Goal: Information Seeking & Learning: Learn about a topic

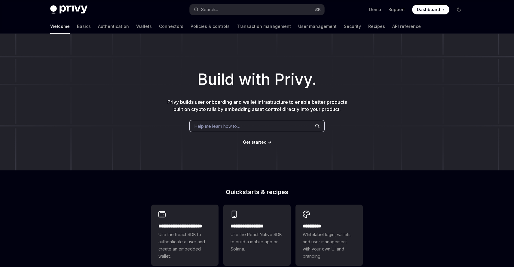
scroll to position [32, 0]
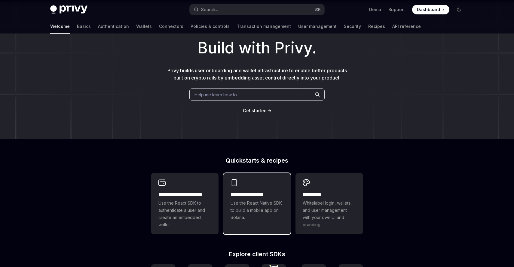
click at [252, 212] on span "Use the React Native SDK to build a mobile app on Solana." at bounding box center [256, 211] width 53 height 22
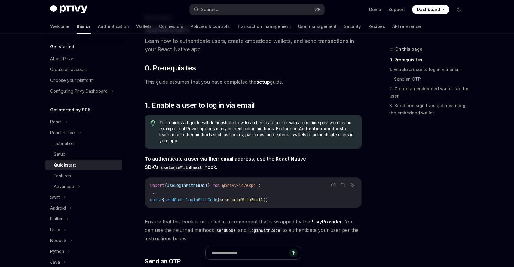
scroll to position [32, 0]
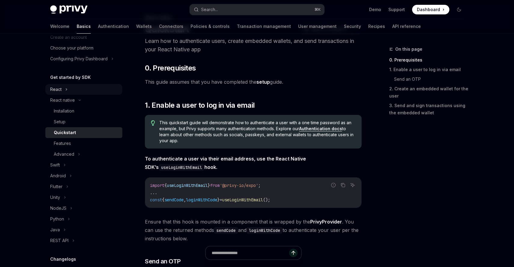
click at [56, 87] on div "React" at bounding box center [55, 89] width 11 height 7
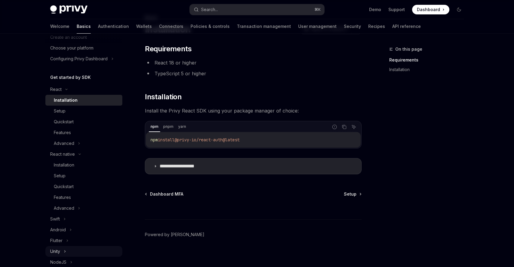
click at [54, 248] on div "Unity" at bounding box center [55, 251] width 10 height 7
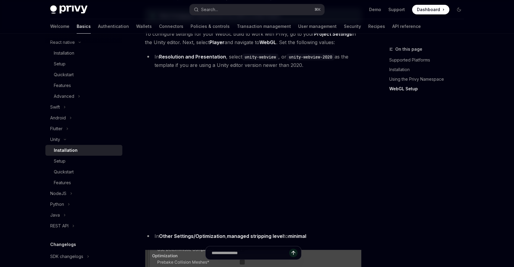
scroll to position [604, 0]
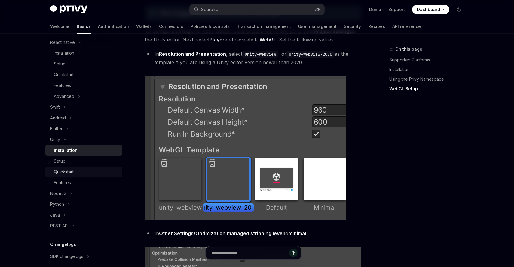
click at [65, 172] on div "Quickstart" at bounding box center [64, 172] width 20 height 7
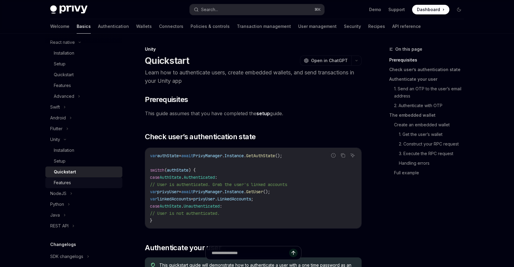
click at [65, 183] on div "Features" at bounding box center [62, 182] width 17 height 7
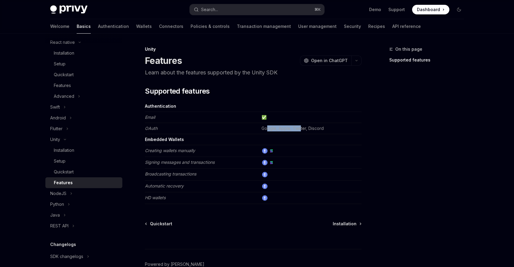
drag, startPoint x: 267, startPoint y: 130, endPoint x: 301, endPoint y: 129, distance: 33.6
click at [301, 129] on td "Google, Apple, Twitter, Discord" at bounding box center [310, 128] width 102 height 11
drag, startPoint x: 269, startPoint y: 127, endPoint x: 293, endPoint y: 128, distance: 23.4
click at [293, 128] on td "Google, Apple, Twitter, Discord" at bounding box center [310, 128] width 102 height 11
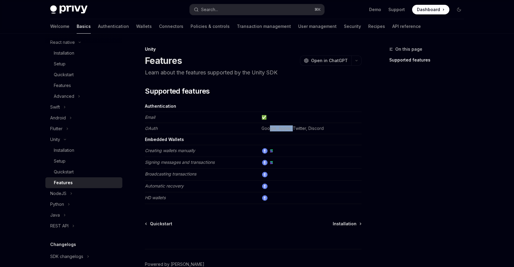
click at [293, 128] on td "Google, Apple, Twitter, Discord" at bounding box center [310, 128] width 102 height 11
drag, startPoint x: 276, startPoint y: 73, endPoint x: 221, endPoint y: 74, distance: 55.3
click at [221, 74] on p "Learn about the features supported by the Unity SDK" at bounding box center [253, 72] width 217 height 8
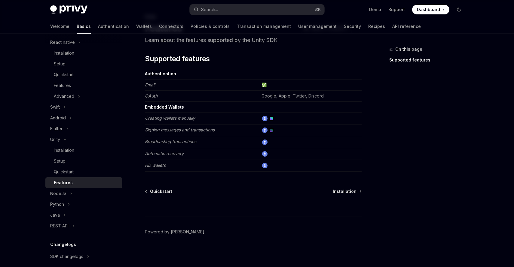
scroll to position [34, 0]
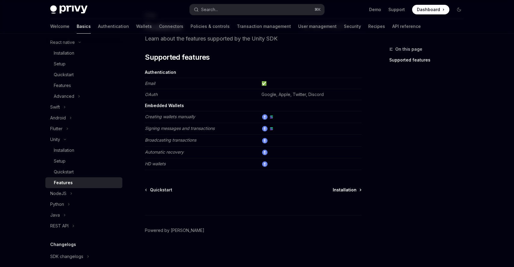
click at [353, 190] on span "Installation" at bounding box center [345, 190] width 24 height 6
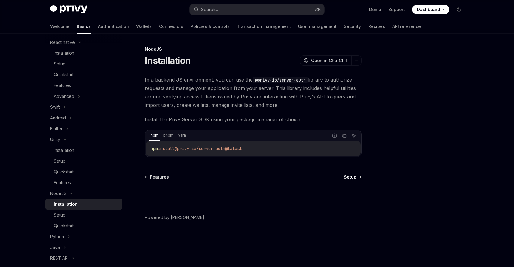
click at [351, 180] on span "Setup" at bounding box center [350, 177] width 13 height 6
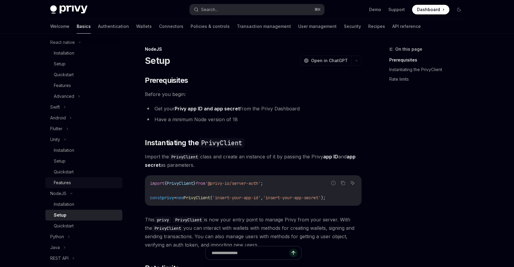
click at [57, 181] on div "Features" at bounding box center [62, 182] width 17 height 7
type textarea "*"
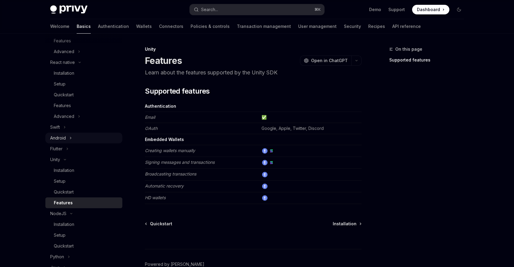
scroll to position [130, 0]
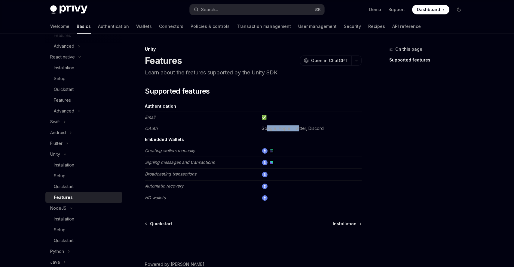
drag, startPoint x: 268, startPoint y: 130, endPoint x: 299, endPoint y: 130, distance: 31.2
click at [299, 130] on td "Google, Apple, Twitter, Discord" at bounding box center [310, 128] width 102 height 11
click at [319, 63] on span "Open in ChatGPT" at bounding box center [329, 61] width 37 height 6
drag, startPoint x: 265, startPoint y: 129, endPoint x: 273, endPoint y: 130, distance: 8.7
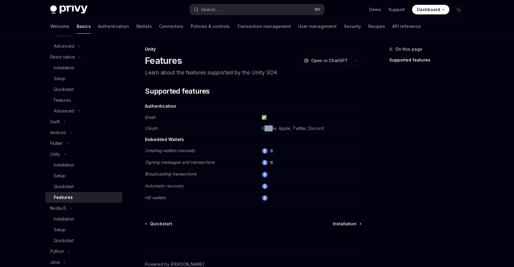
click at [273, 130] on td "Google, Apple, Twitter, Discord" at bounding box center [310, 128] width 102 height 11
